Goal: Check status: Check status

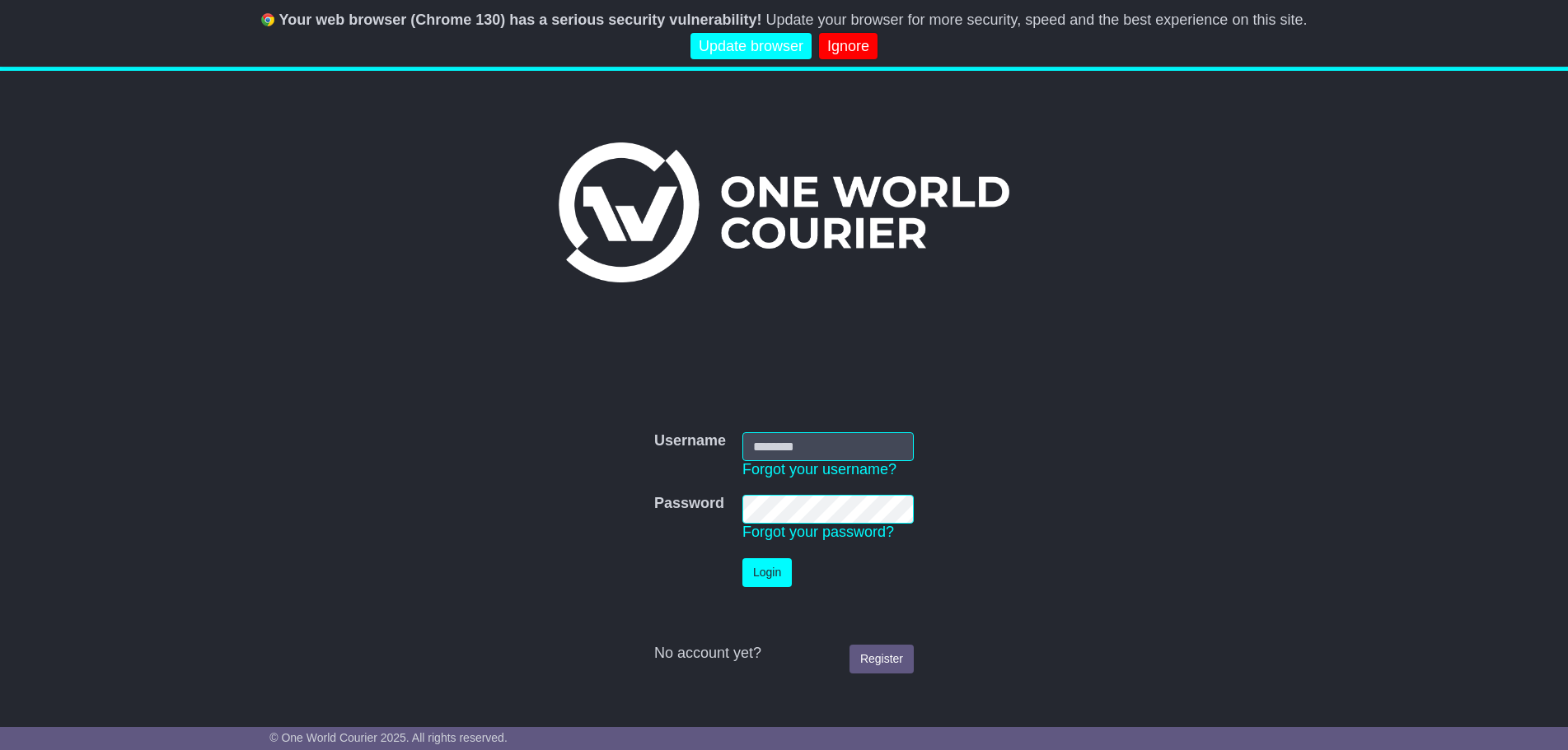
type input "*******"
click at [759, 573] on button "Login" at bounding box center [767, 573] width 49 height 29
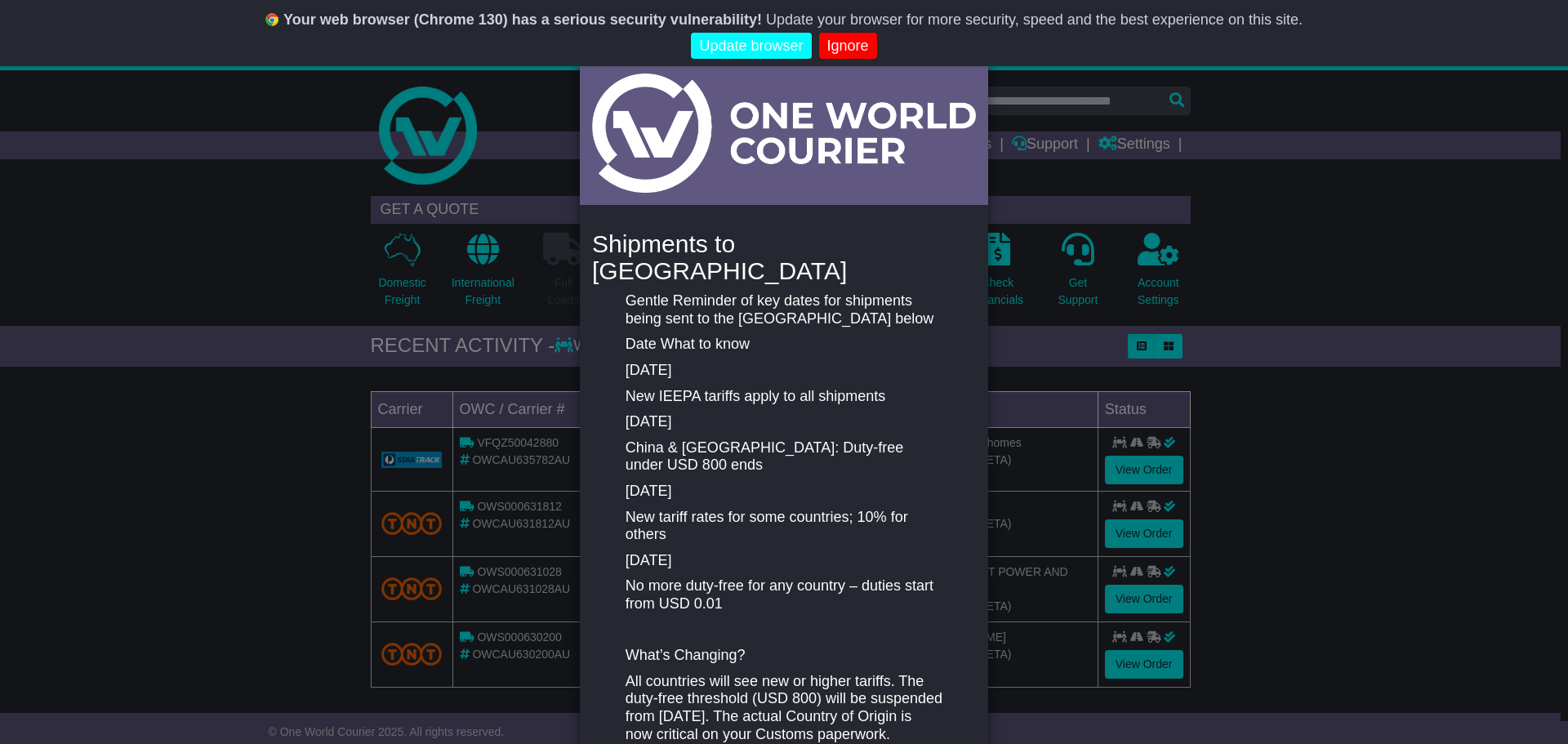
drag, startPoint x: 1337, startPoint y: 219, endPoint x: 1345, endPoint y: 221, distance: 8.2
click at [1339, 221] on div "New notification × Shipments to [GEOGRAPHIC_DATA] Gentle Reminder of key dates …" at bounding box center [784, 372] width 1568 height 744
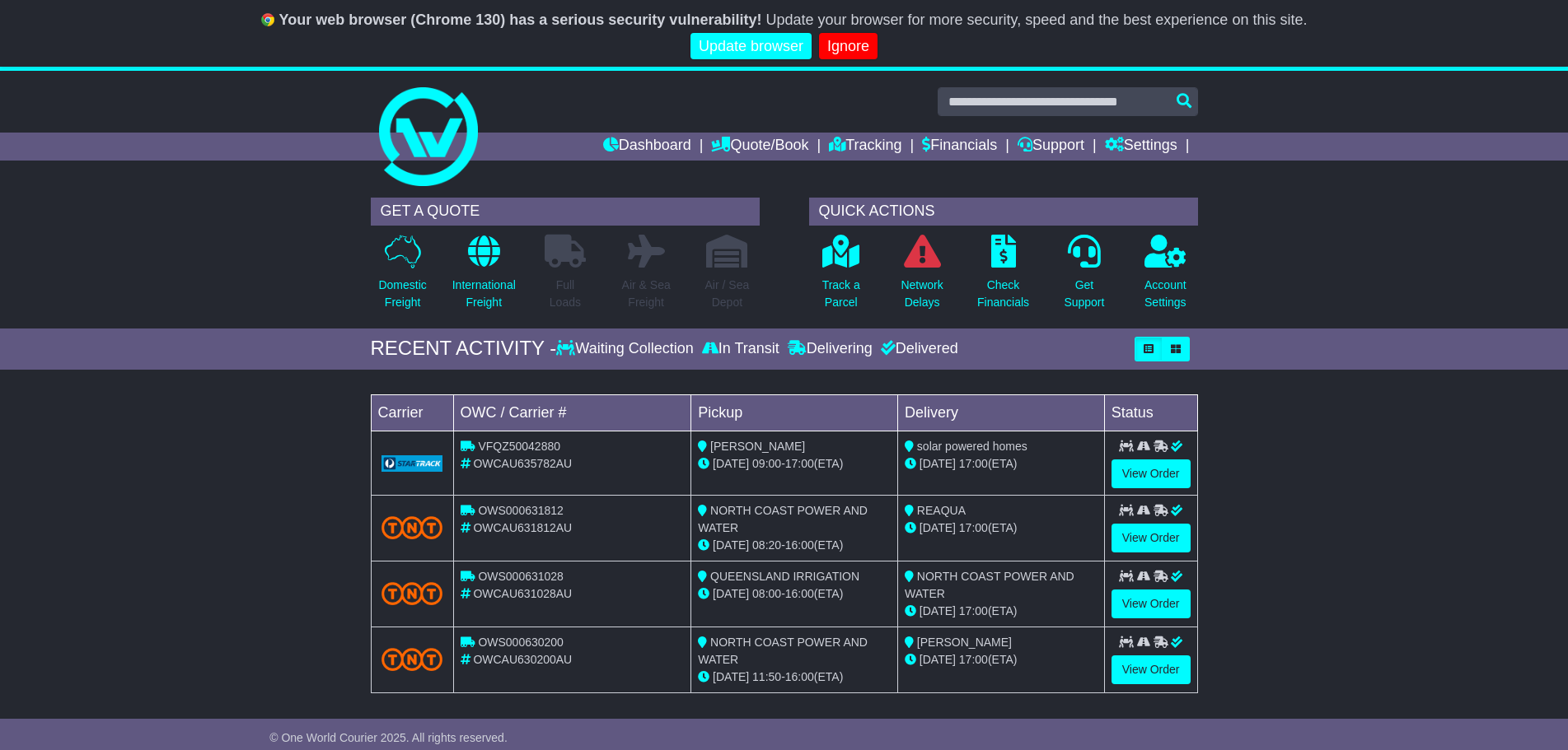
click at [1062, 517] on div "REAQUA" at bounding box center [1001, 510] width 193 height 17
click at [1133, 536] on link "View Order" at bounding box center [1151, 539] width 79 height 29
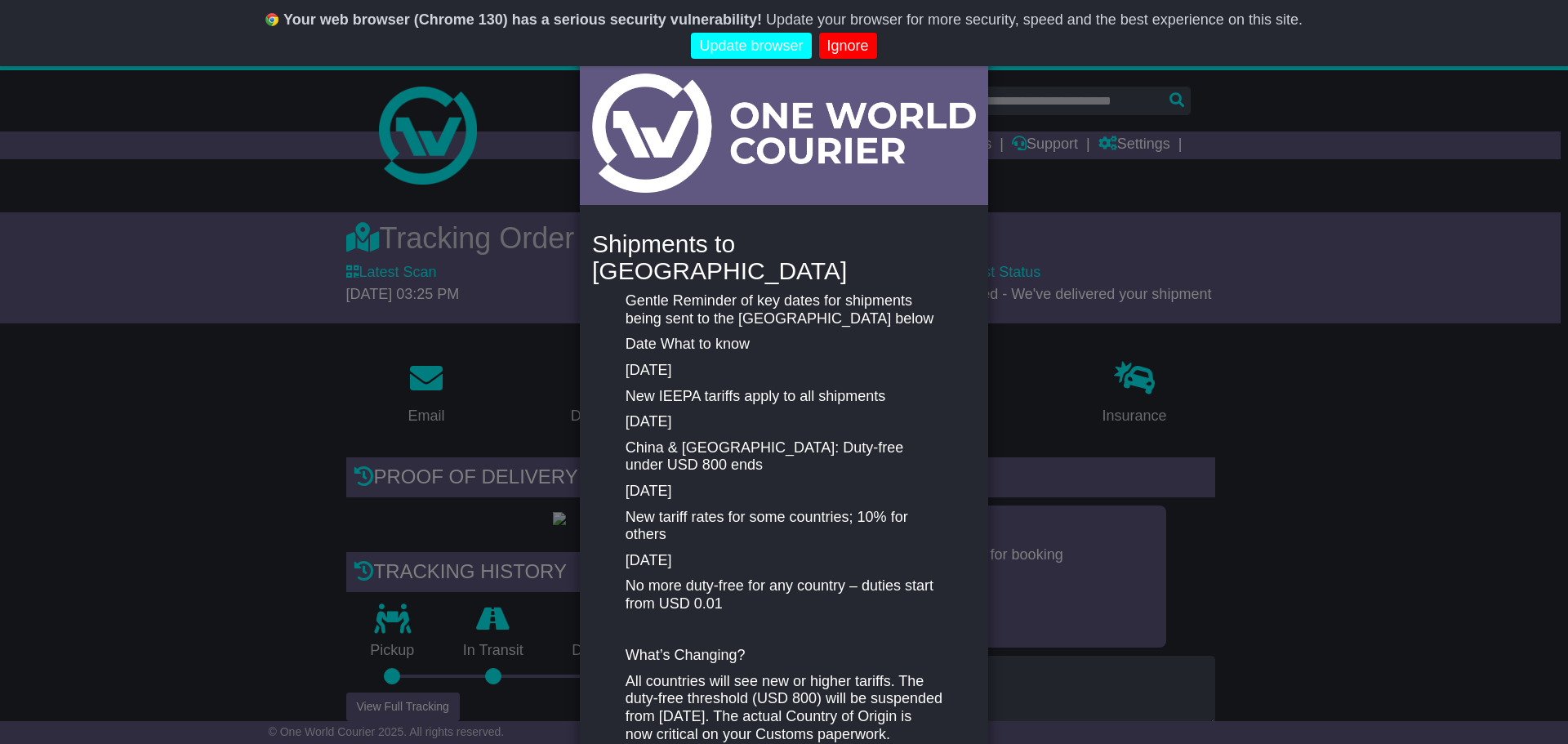
drag, startPoint x: 1048, startPoint y: 204, endPoint x: 1051, endPoint y: 196, distance: 8.5
click at [1048, 202] on div "New notification × Shipments to [GEOGRAPHIC_DATA] Gentle Reminder of key dates …" at bounding box center [784, 372] width 1568 height 744
